Goal: Obtain resource: Obtain resource

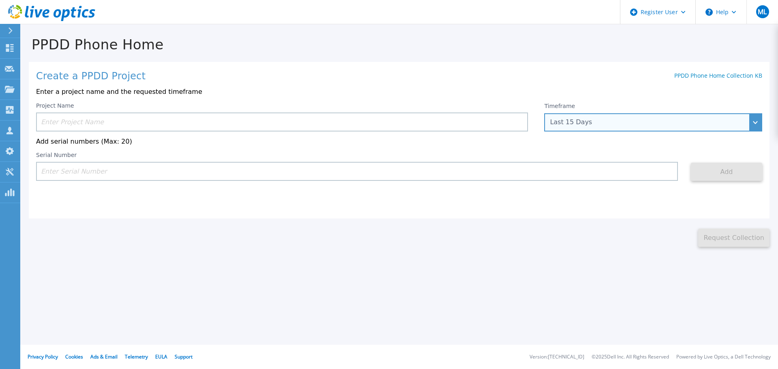
click at [572, 117] on div "Last 15 Days" at bounding box center [653, 122] width 218 height 18
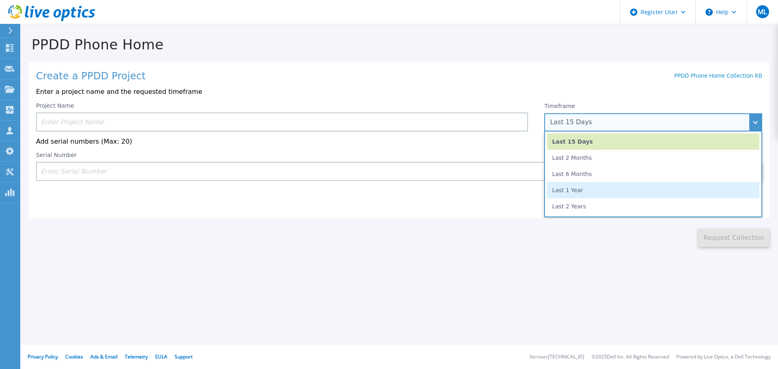
click at [569, 191] on li "Last 1 Year" at bounding box center [653, 190] width 212 height 16
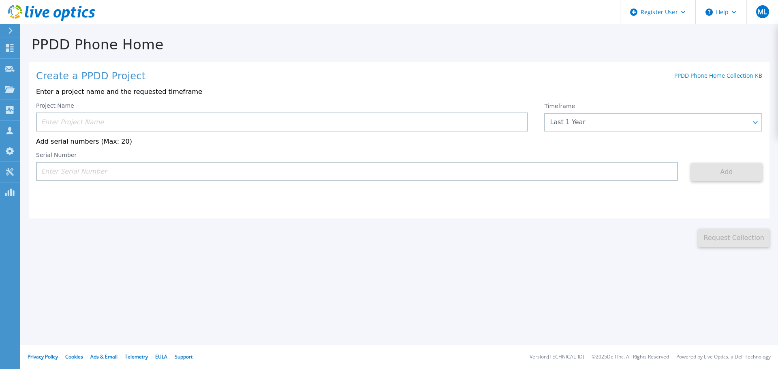
click at [126, 119] on input at bounding box center [282, 122] width 492 height 19
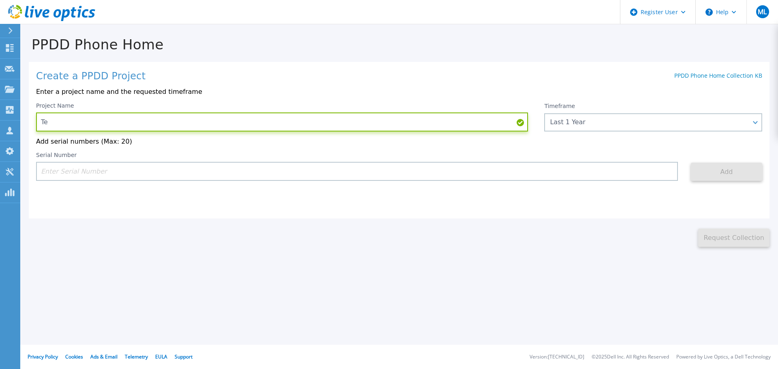
type input "T"
type input "HYdro"
click at [128, 194] on div "Create a PPDD Project PPDD Phone Home Collection KB Enter a project name and th…" at bounding box center [399, 140] width 740 height 157
drag, startPoint x: 80, startPoint y: 123, endPoint x: 21, endPoint y: 124, distance: 59.1
click at [21, 124] on div "PPDD Phone Home Create a PPDD Project PPDD Phone Home Collection KB Enter a pro…" at bounding box center [398, 136] width 757 height 222
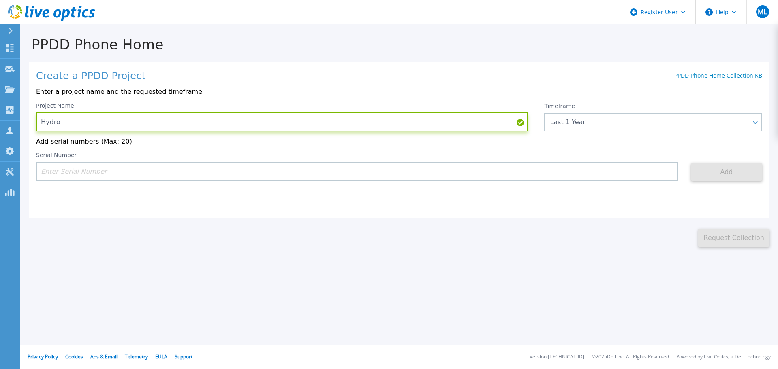
type input "Hydro"
click at [142, 169] on input at bounding box center [357, 171] width 642 height 19
click at [368, 174] on input at bounding box center [357, 171] width 642 height 19
click at [172, 174] on input at bounding box center [357, 171] width 642 height 19
paste input "CKM00201900813"
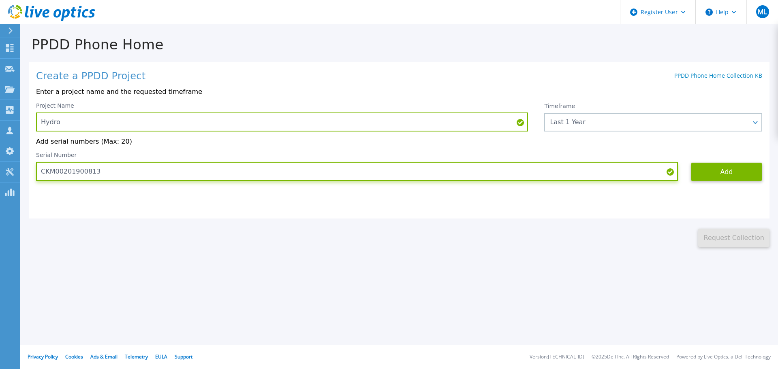
type input "CKM00201900813"
click at [200, 169] on input "CKM00201900813" at bounding box center [357, 171] width 642 height 19
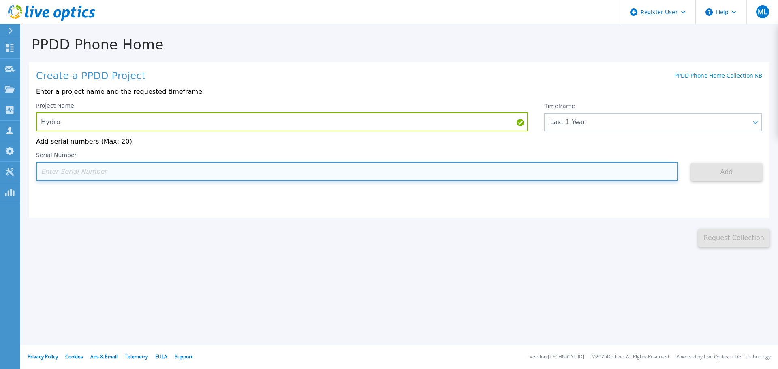
paste input "CKM00201900813"
type input "CKM00201900813"
click at [119, 169] on input at bounding box center [357, 171] width 642 height 19
paste input "CKM00201900813"
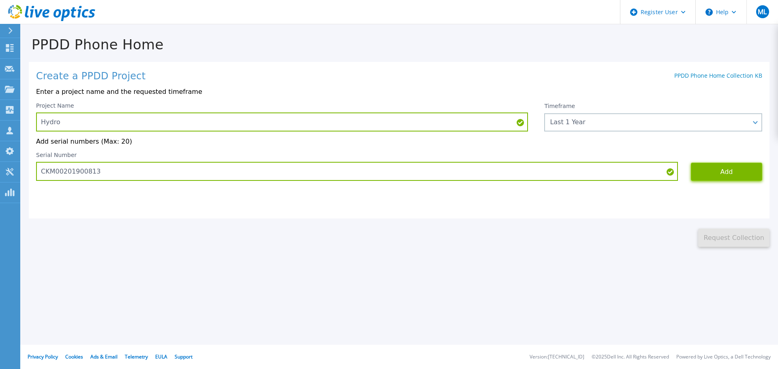
click at [729, 177] on button "Add" at bounding box center [726, 172] width 71 height 18
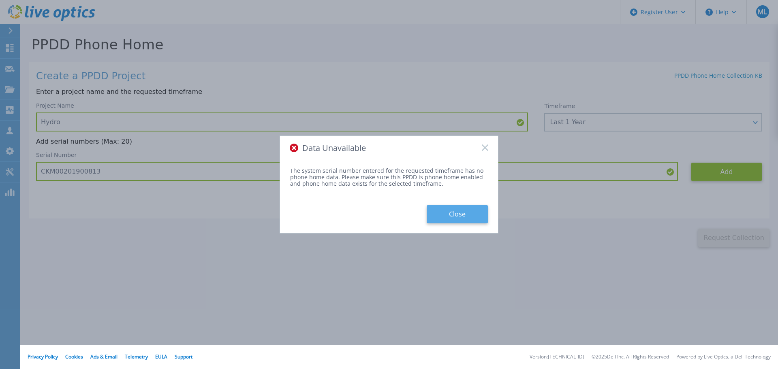
click at [444, 209] on button "Close" at bounding box center [456, 214] width 61 height 18
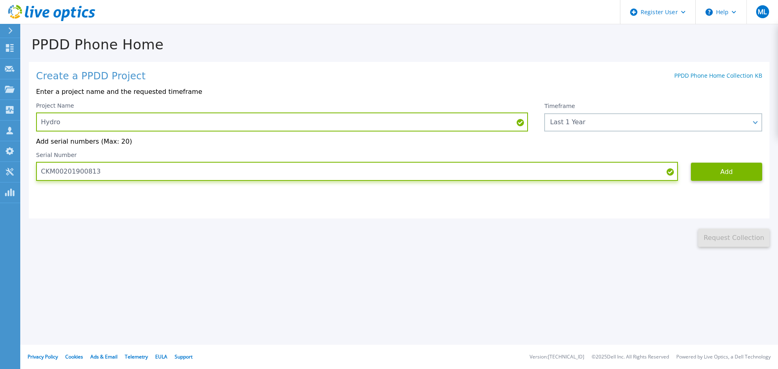
click at [195, 167] on input "CKM00201900813" at bounding box center [357, 171] width 642 height 19
paste input "2000269"
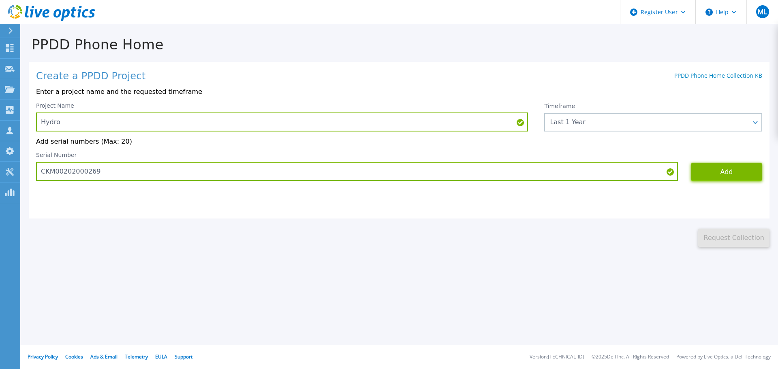
click at [712, 166] on button "Add" at bounding box center [726, 172] width 71 height 18
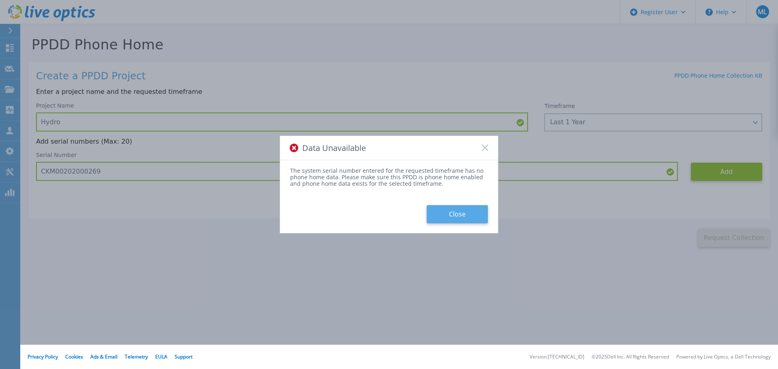
click at [465, 208] on button "Close" at bounding box center [456, 214] width 61 height 18
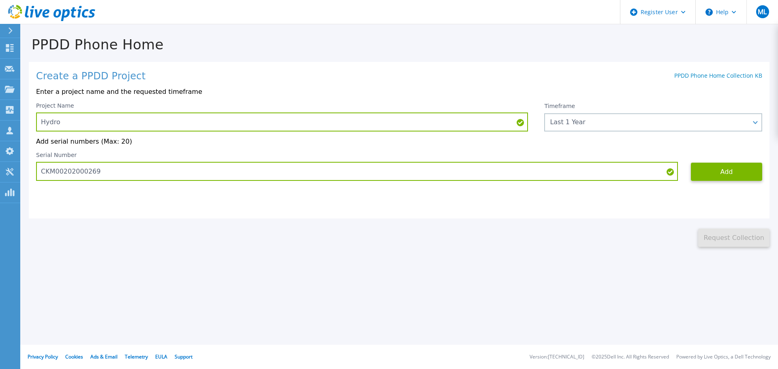
click at [291, 160] on div "Serial Number CKM00202000269" at bounding box center [357, 166] width 642 height 29
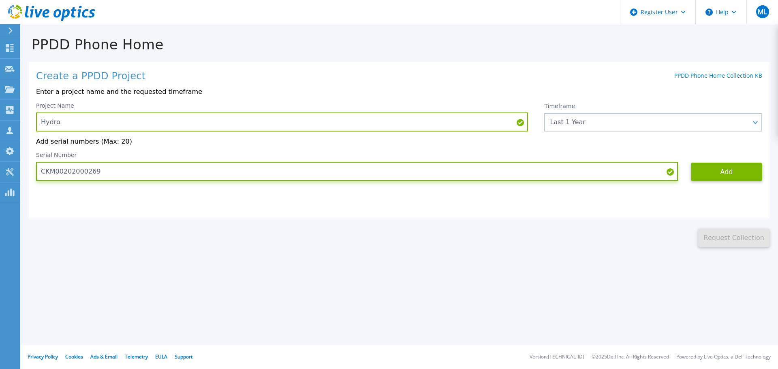
click at [117, 174] on input "CKM00202000269" at bounding box center [357, 171] width 642 height 19
drag, startPoint x: 117, startPoint y: 174, endPoint x: 10, endPoint y: 171, distance: 107.4
click at [10, 171] on div "Dashboard Dashboard Request Capture Request Capture Projects Projects Search Pr…" at bounding box center [389, 184] width 778 height 369
paste input "801541"
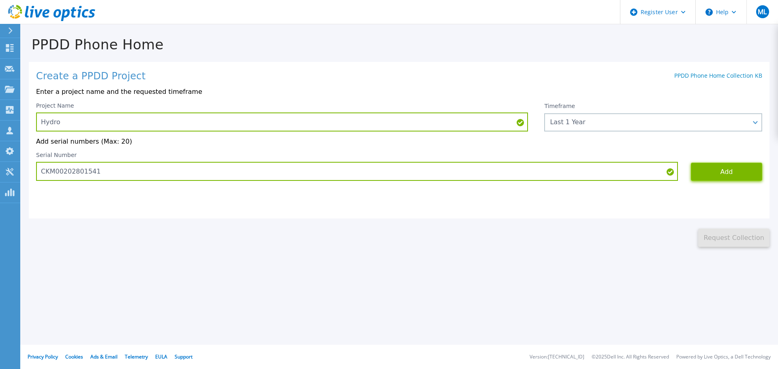
click at [723, 174] on button "Add" at bounding box center [726, 172] width 71 height 18
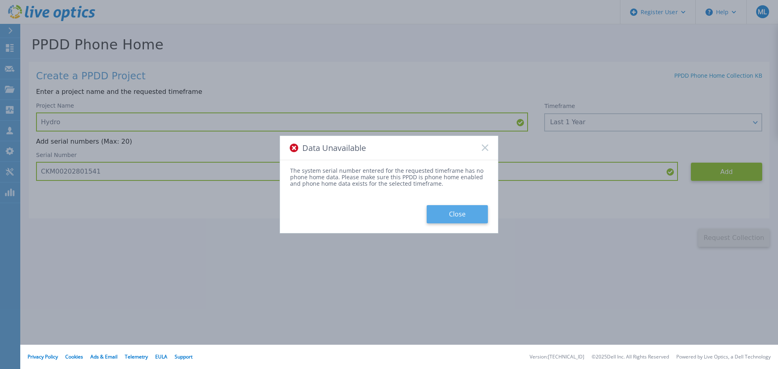
click at [461, 211] on button "Close" at bounding box center [456, 214] width 61 height 18
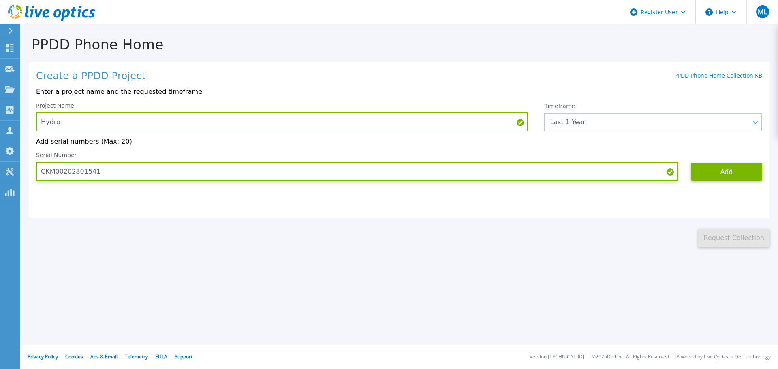
click at [108, 171] on input "CKM00202801541" at bounding box center [357, 171] width 642 height 19
paste input
type input "C"
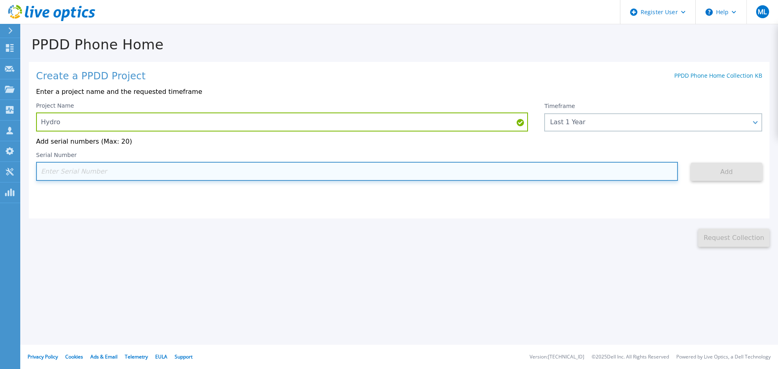
paste input "CKM00202801541"
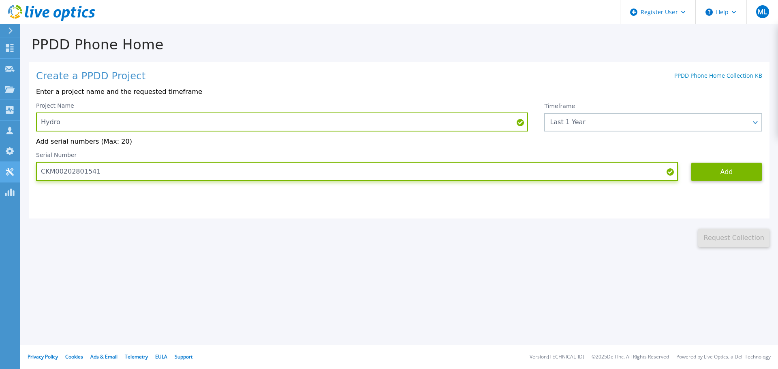
drag, startPoint x: 126, startPoint y: 174, endPoint x: 5, endPoint y: 166, distance: 120.6
click at [5, 166] on div "Dashboard Dashboard Request Capture Request Capture Projects Projects Search Pr…" at bounding box center [389, 184] width 778 height 369
paste input
type input "C"
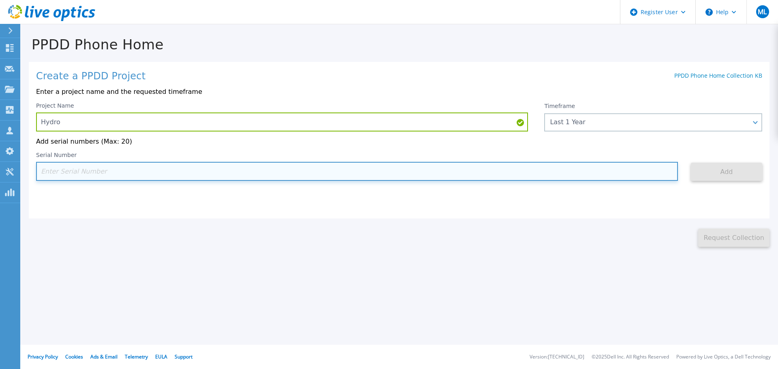
paste input "CKM00202801541"
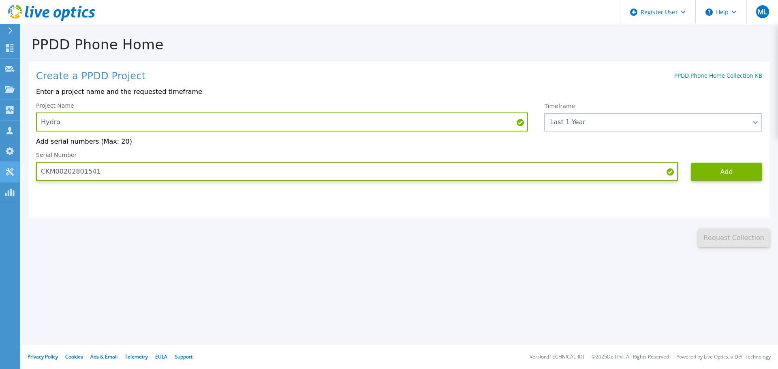
drag, startPoint x: 117, startPoint y: 181, endPoint x: 14, endPoint y: 166, distance: 104.4
click at [14, 166] on div "Dashboard Dashboard Request Capture Request Capture Projects Projects Search Pr…" at bounding box center [389, 184] width 778 height 369
paste input "2"
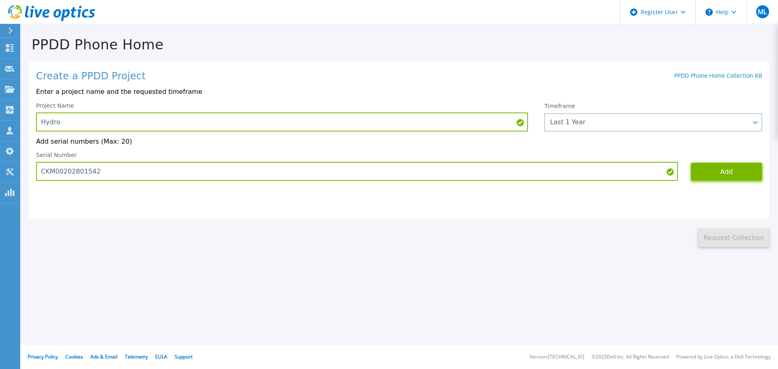
click at [716, 171] on button "Add" at bounding box center [726, 172] width 71 height 18
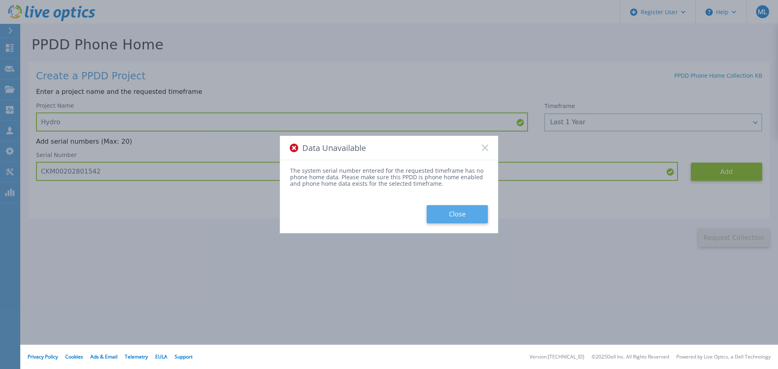
click at [439, 211] on button "Close" at bounding box center [456, 214] width 61 height 18
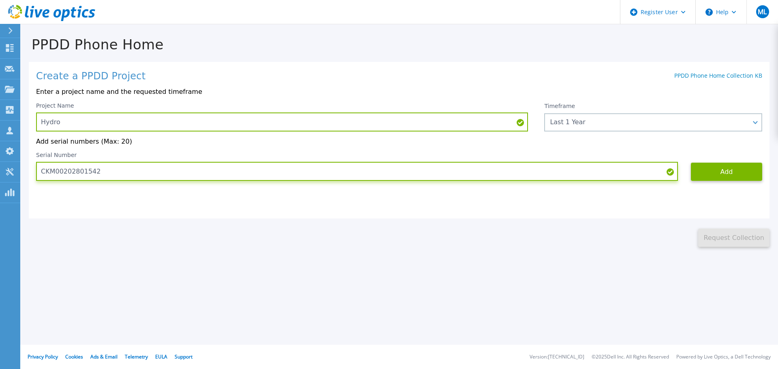
click at [115, 169] on input "CKM00202801542" at bounding box center [357, 171] width 642 height 19
paste input "1212905213"
type input "CKM01212905213"
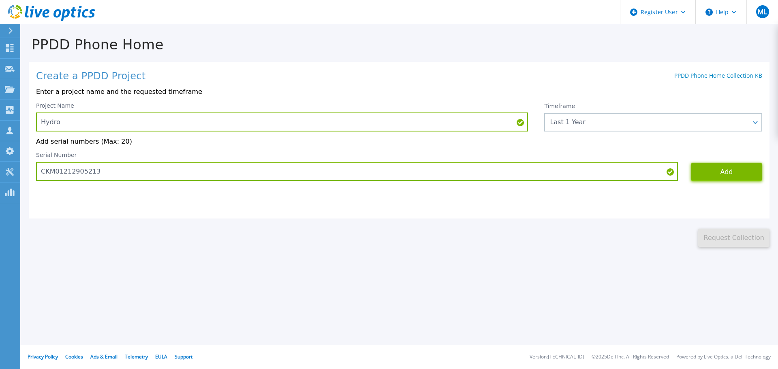
click at [716, 169] on button "Add" at bounding box center [726, 172] width 71 height 18
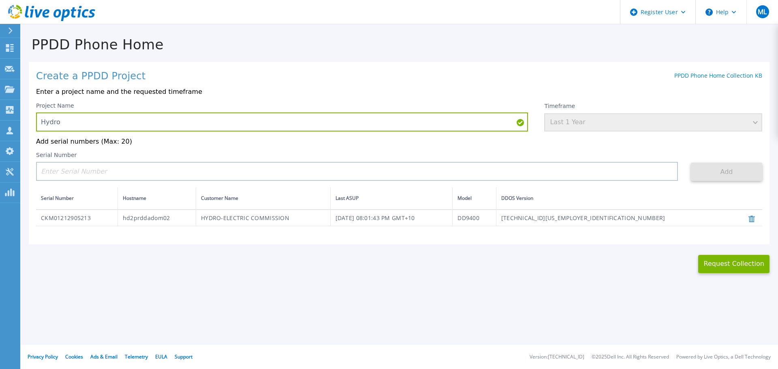
click at [147, 270] on div "This might take a few minutes please wait... Request Collection" at bounding box center [398, 259] width 757 height 29
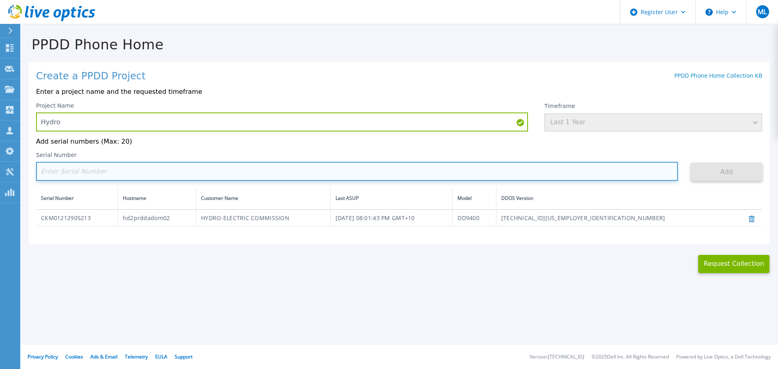
click at [110, 166] on input at bounding box center [357, 171] width 642 height 19
paste input "DE400240910590"
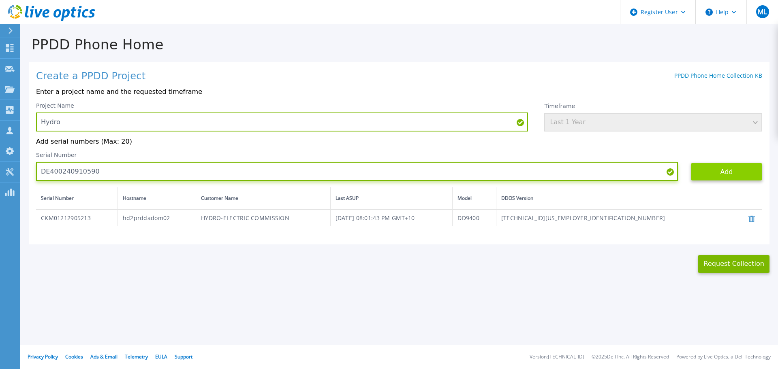
type input "DE400240910590"
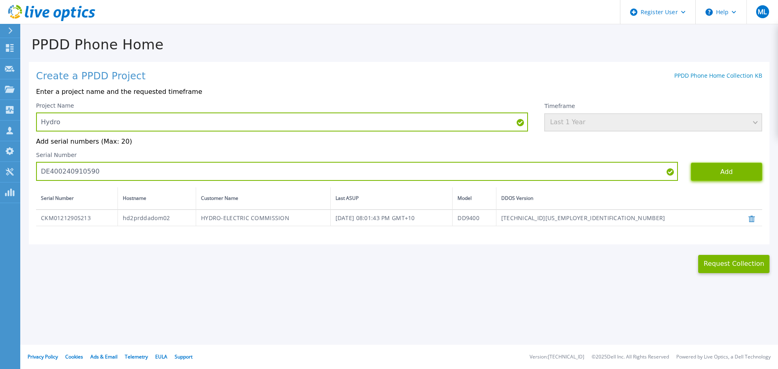
click at [723, 168] on button "Add" at bounding box center [726, 172] width 71 height 18
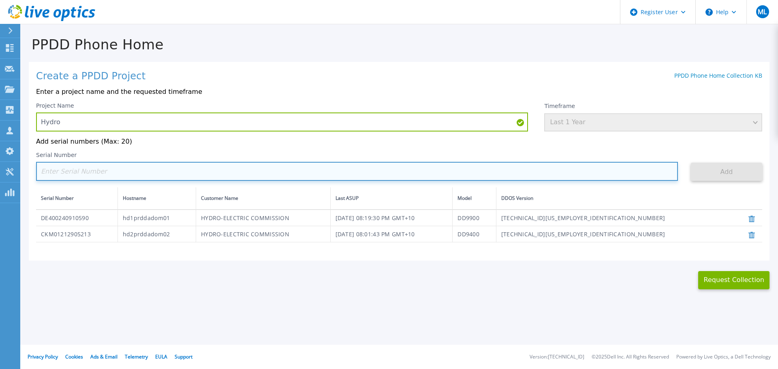
click at [107, 169] on input at bounding box center [357, 171] width 642 height 19
paste input "DE400240908979"
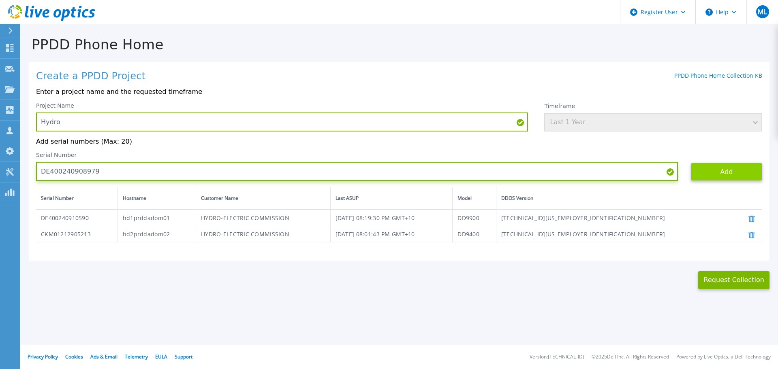
type input "DE400240908979"
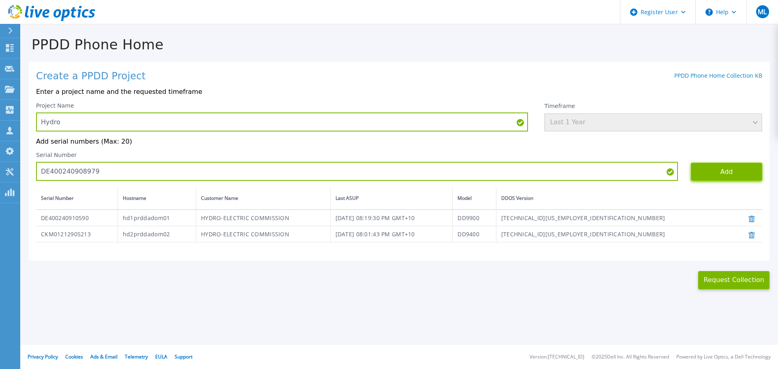
click at [716, 171] on button "Add" at bounding box center [726, 172] width 71 height 18
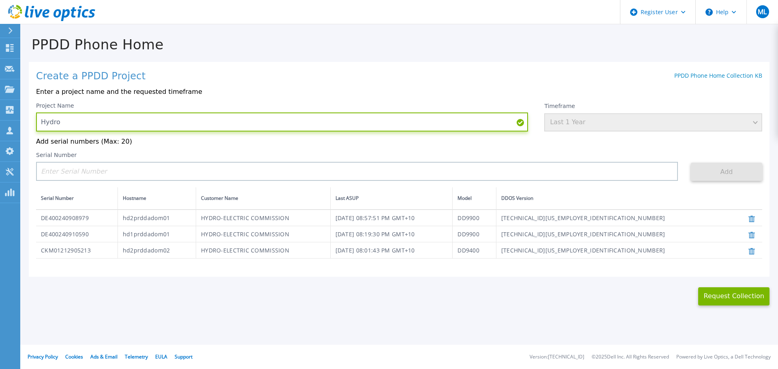
click at [246, 120] on input "Hydro" at bounding box center [282, 122] width 492 height 19
type input "Hydro VtV"
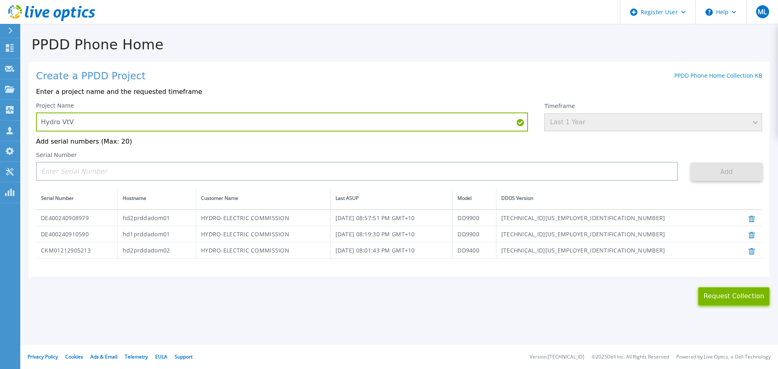
click at [720, 299] on button "Request Collection" at bounding box center [733, 297] width 71 height 18
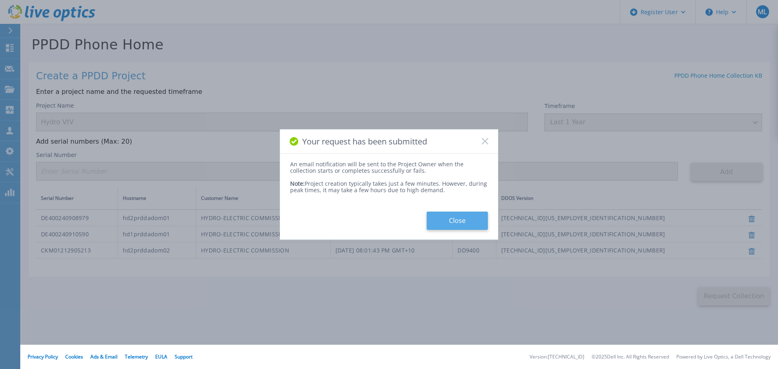
click at [452, 217] on button "Close" at bounding box center [456, 221] width 61 height 18
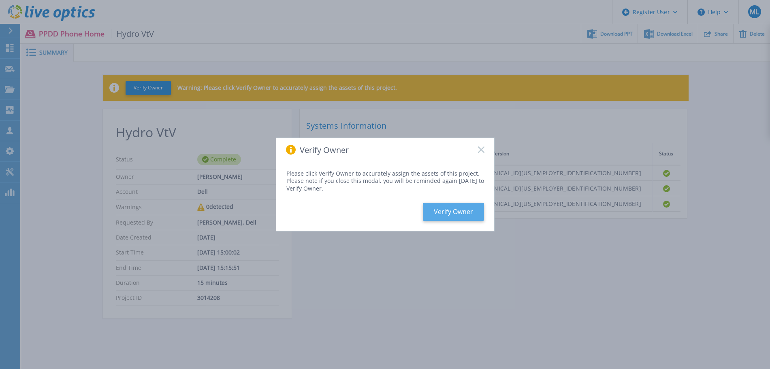
click at [457, 213] on button "Verify Owner" at bounding box center [453, 212] width 61 height 18
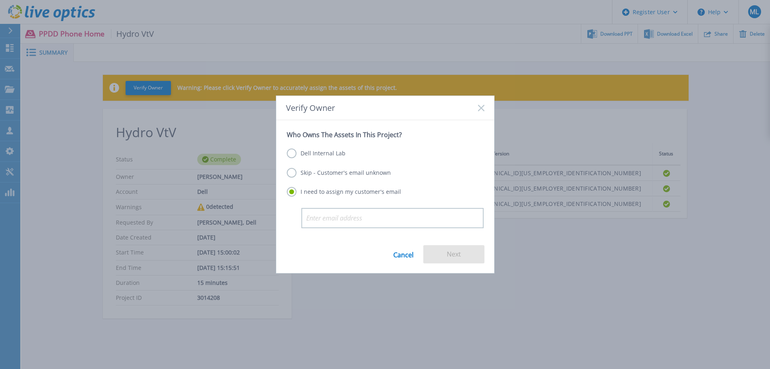
click at [305, 153] on label "Dell Internal Lab" at bounding box center [316, 154] width 59 height 10
click at [0, 0] on input "Dell Internal Lab" at bounding box center [0, 0] width 0 height 0
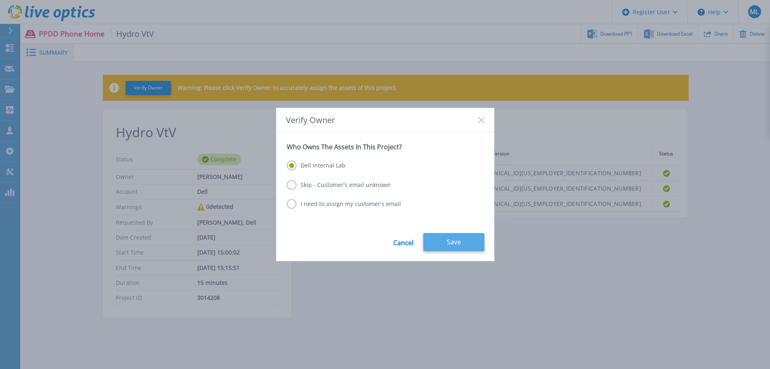
click at [445, 239] on button "Save" at bounding box center [453, 242] width 61 height 18
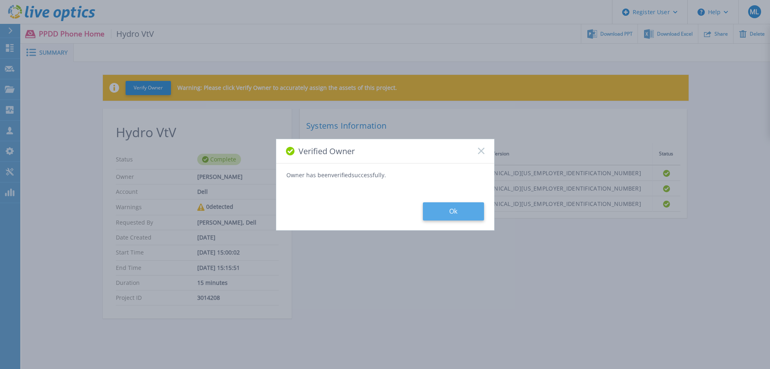
click at [469, 206] on button "Ok" at bounding box center [453, 212] width 61 height 18
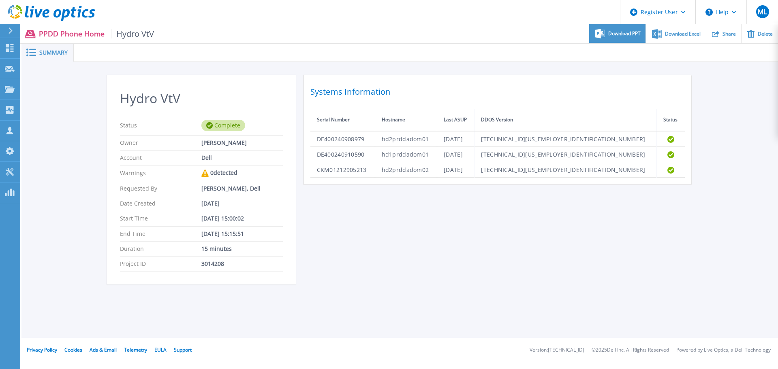
click at [625, 34] on span "Download PPT" at bounding box center [624, 33] width 32 height 5
click at [539, 219] on div "Hydro VtV Status Complete Owner Maciej Lasota Account Dell Warnings 0 detected …" at bounding box center [400, 185] width 586 height 220
